Goal: Use online tool/utility: Utilize a website feature to perform a specific function

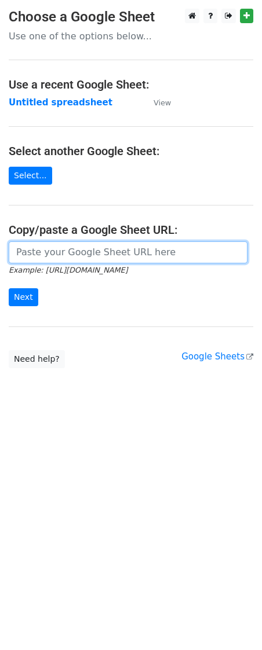
click at [42, 255] on input "url" at bounding box center [128, 252] width 238 height 22
paste input "[URL][DOMAIN_NAME]"
type input "[URL][DOMAIN_NAME]"
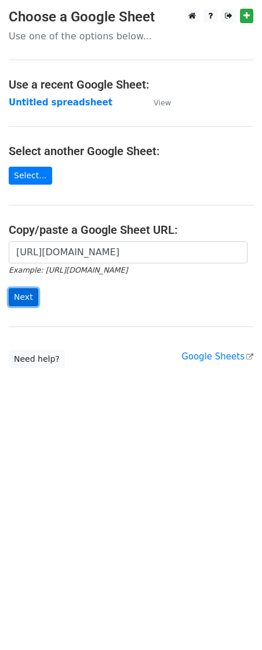
scroll to position [0, 0]
click at [28, 297] on input "Next" at bounding box center [24, 297] width 30 height 18
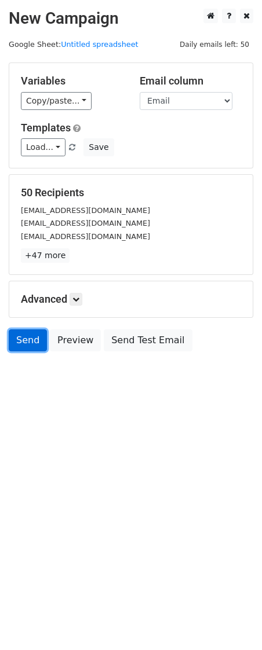
click at [30, 340] on link "Send" at bounding box center [28, 340] width 38 height 22
